Goal: Task Accomplishment & Management: Complete application form

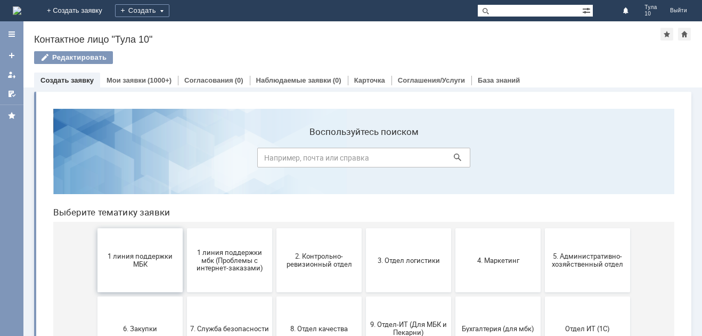
click at [135, 257] on span "1 линия поддержки МБК" at bounding box center [140, 260] width 79 height 16
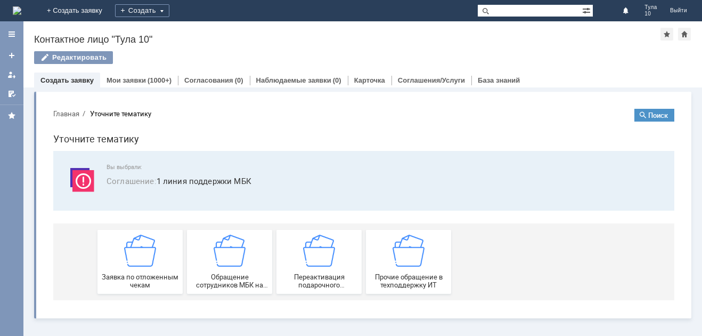
click at [136, 252] on img at bounding box center [140, 250] width 32 height 32
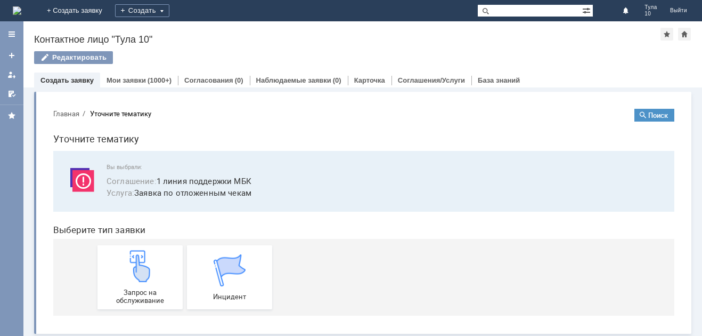
click at [136, 252] on img at bounding box center [140, 266] width 32 height 32
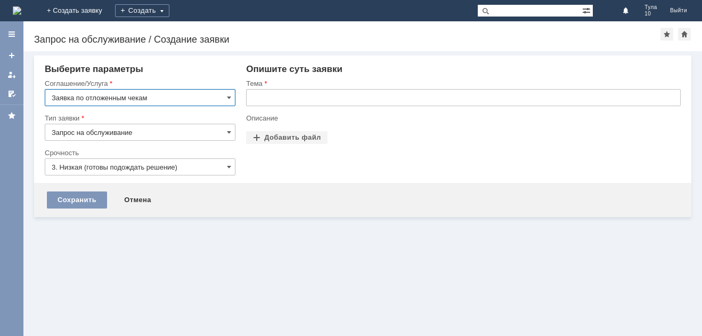
click at [273, 95] on input "text" at bounding box center [463, 97] width 435 height 17
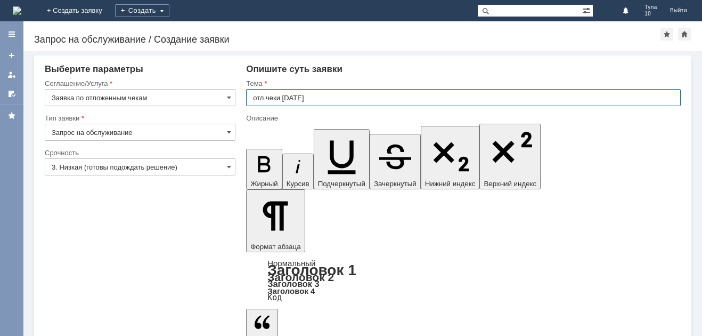
type input "отл.чеки 03.04.2025"
drag, startPoint x: 495, startPoint y: 2991, endPoint x: 261, endPoint y: 2842, distance: 277.5
click at [132, 128] on input "Запрос на обслуживание" at bounding box center [140, 132] width 191 height 17
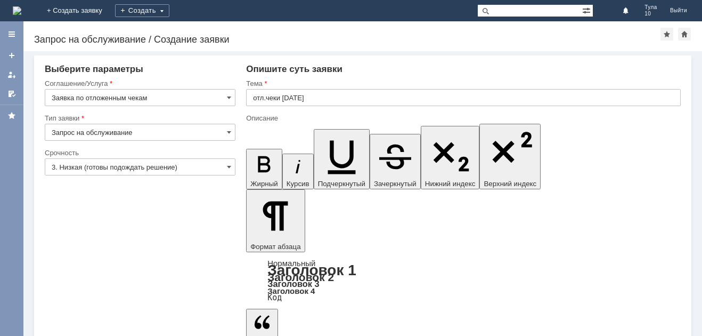
type input "Запрос на обслуживание"
click at [117, 161] on input "3. Низкая (готовы подождать решение)" at bounding box center [140, 166] width 191 height 17
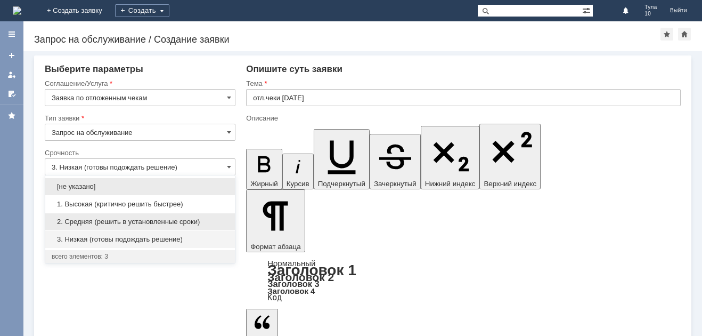
click at [97, 218] on span "2. Средняя (решить в установленные сроки)" at bounding box center [140, 221] width 177 height 9
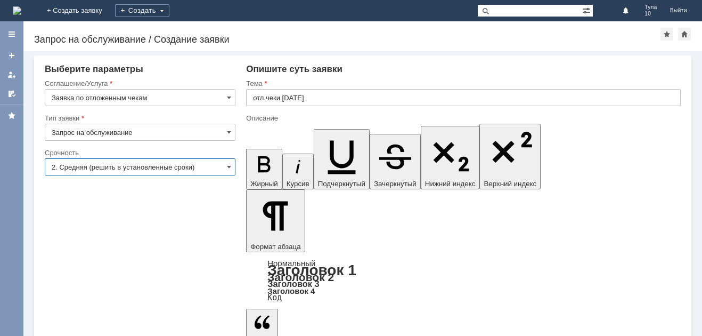
type input "2. Средняя (решить в установленные сроки)"
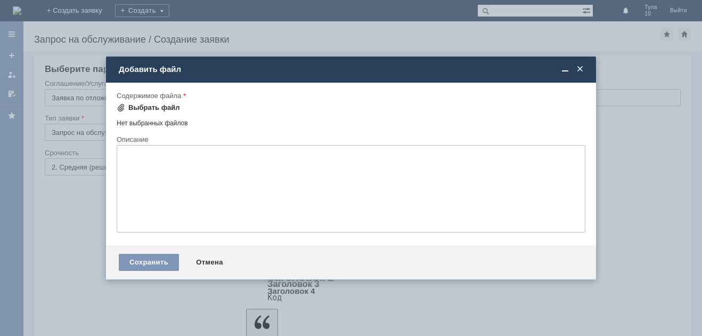
click at [128, 105] on div "Выбрать файл" at bounding box center [148, 107] width 63 height 9
click at [578, 68] on span at bounding box center [580, 69] width 11 height 10
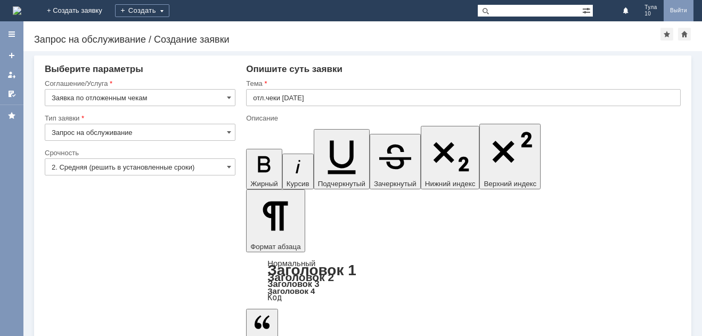
click at [679, 5] on link "Выйти" at bounding box center [679, 10] width 30 height 21
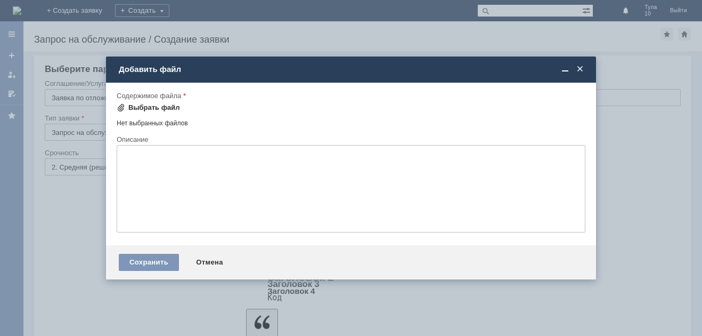
click at [120, 105] on span at bounding box center [121, 107] width 9 height 9
click at [579, 68] on span at bounding box center [580, 69] width 11 height 10
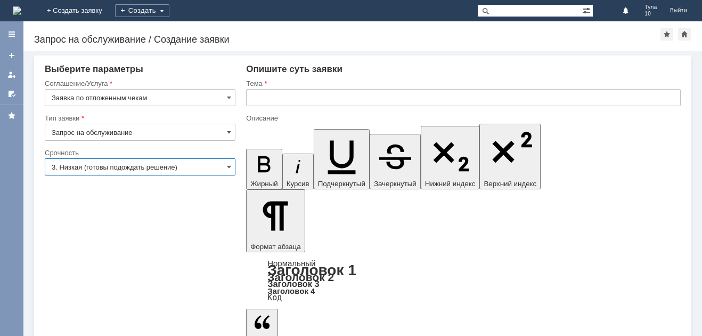
click at [96, 168] on input "3. Низкая (готовы подождать решение)" at bounding box center [140, 166] width 191 height 17
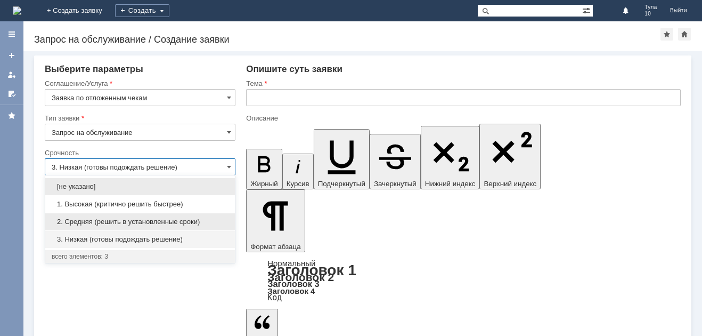
click at [95, 218] on span "2. Средняя (решить в установленные сроки)" at bounding box center [140, 221] width 177 height 9
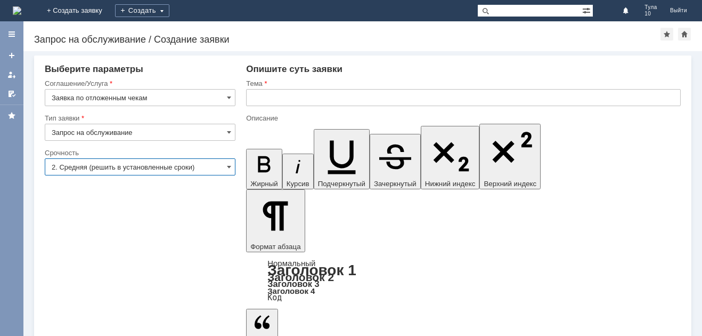
type input "2. Средняя (решить в установленные сроки)"
click at [292, 97] on input "text" at bounding box center [463, 97] width 435 height 17
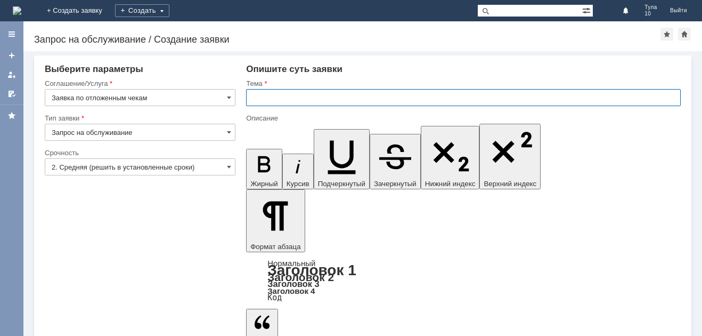
type input "3"
type input "03.09.2025 отл чеки"
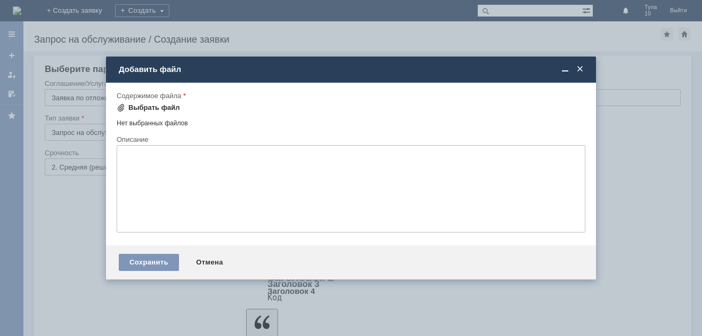
click at [136, 104] on div "Выбрать файл" at bounding box center [154, 107] width 52 height 9
click at [577, 66] on span at bounding box center [580, 69] width 11 height 10
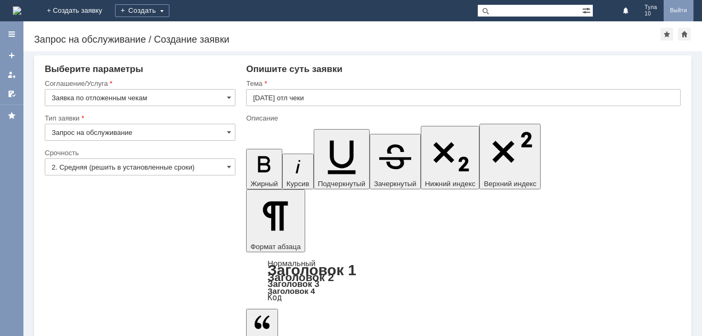
click at [678, 4] on link "Выйти" at bounding box center [679, 10] width 30 height 21
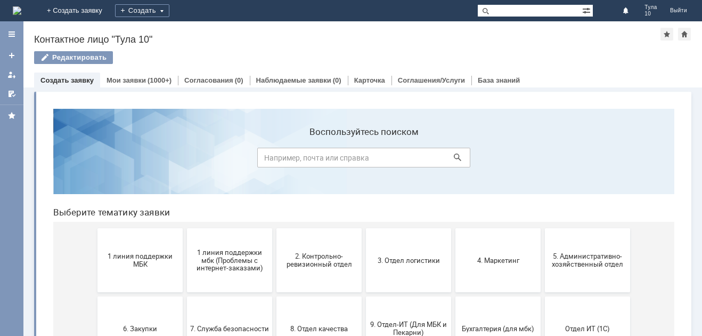
click at [126, 257] on span "1 линия поддержки МБК" at bounding box center [140, 260] width 79 height 16
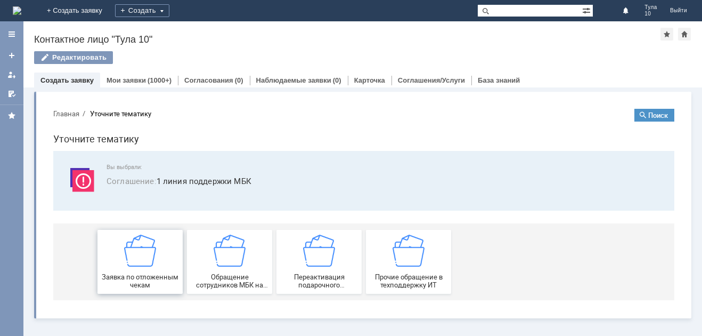
click at [134, 252] on img at bounding box center [140, 250] width 32 height 32
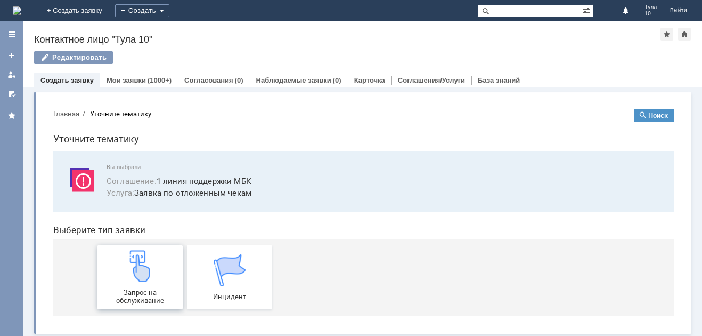
click at [142, 270] on img at bounding box center [140, 266] width 32 height 32
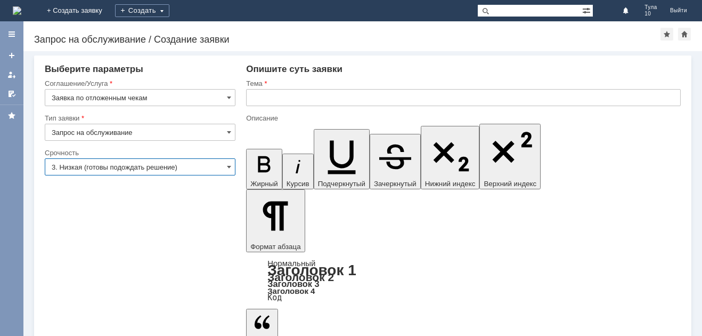
click at [122, 165] on input "3. Низкая (готовы подождать решение)" at bounding box center [140, 166] width 191 height 17
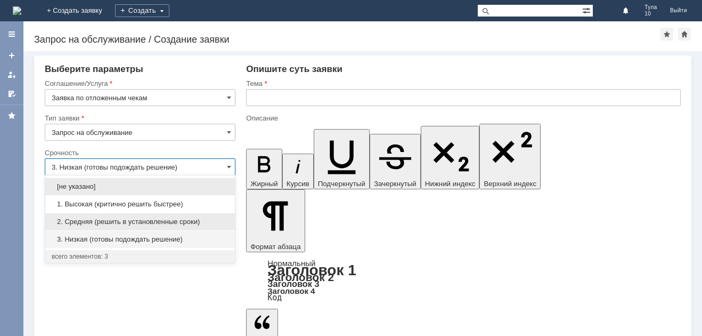
click at [103, 218] on span "2. Средняя (решить в установленные сроки)" at bounding box center [140, 221] width 177 height 9
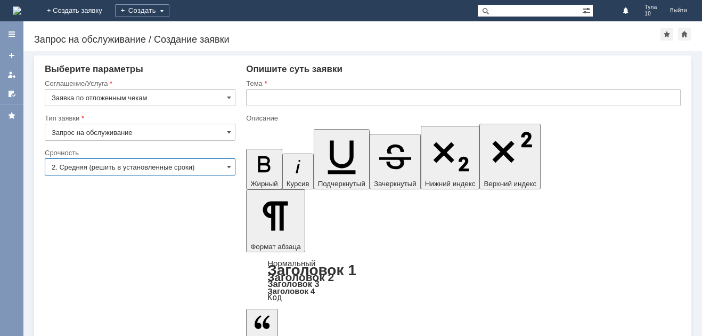
type input "2. Средняя (решить в установленные сроки)"
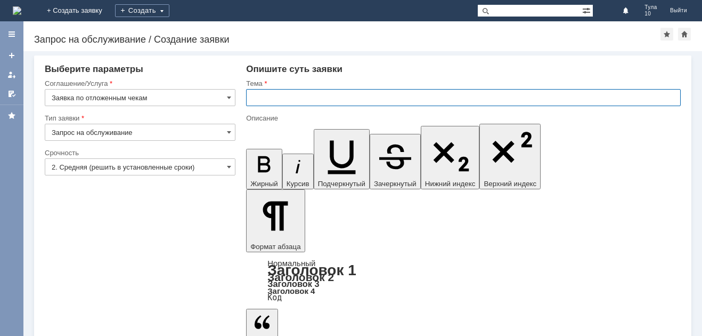
click at [286, 94] on input "text" at bounding box center [463, 97] width 435 height 17
click at [303, 96] on input "[DATE]" at bounding box center [463, 97] width 435 height 17
type input "0"
type input "отл чеки [DATE]"
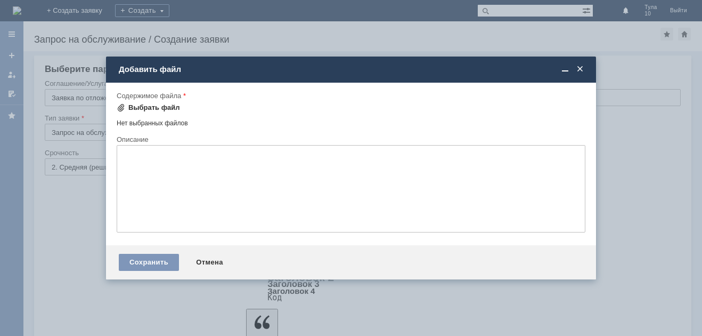
click at [146, 105] on div "Выбрать файл" at bounding box center [154, 107] width 52 height 9
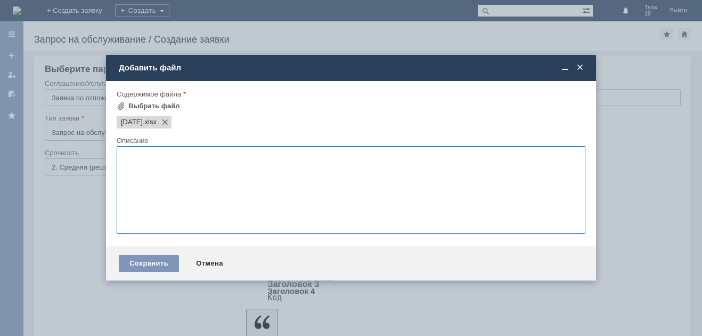
click at [141, 160] on textarea at bounding box center [351, 189] width 469 height 87
type textarea "отл.чеки"
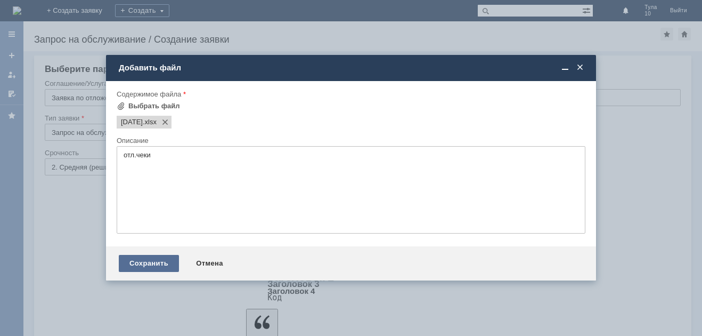
click at [138, 262] on div "Сохранить" at bounding box center [149, 263] width 60 height 17
